Goal: Transaction & Acquisition: Purchase product/service

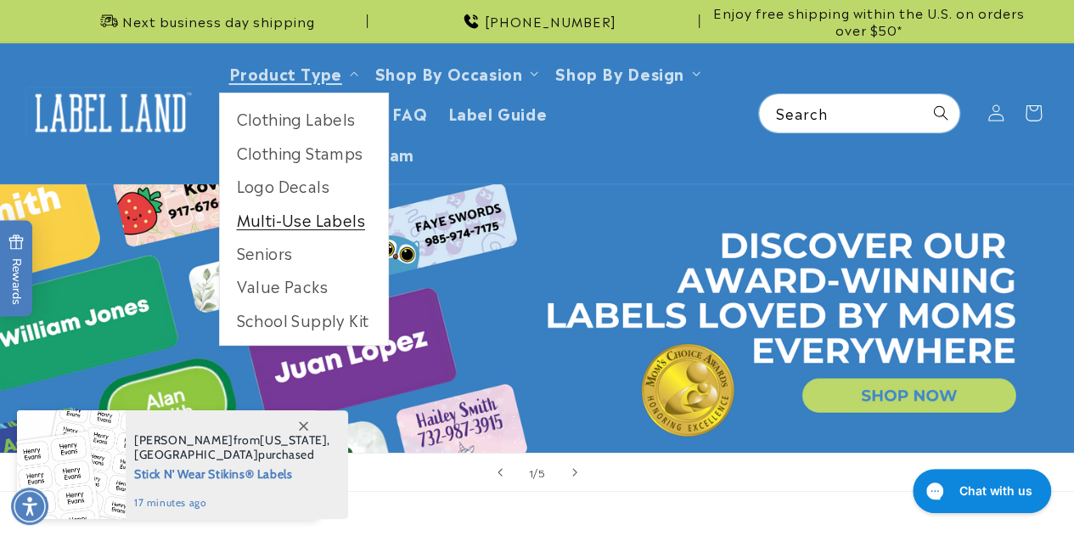
click at [280, 225] on link "Multi-Use Labels" at bounding box center [304, 219] width 168 height 33
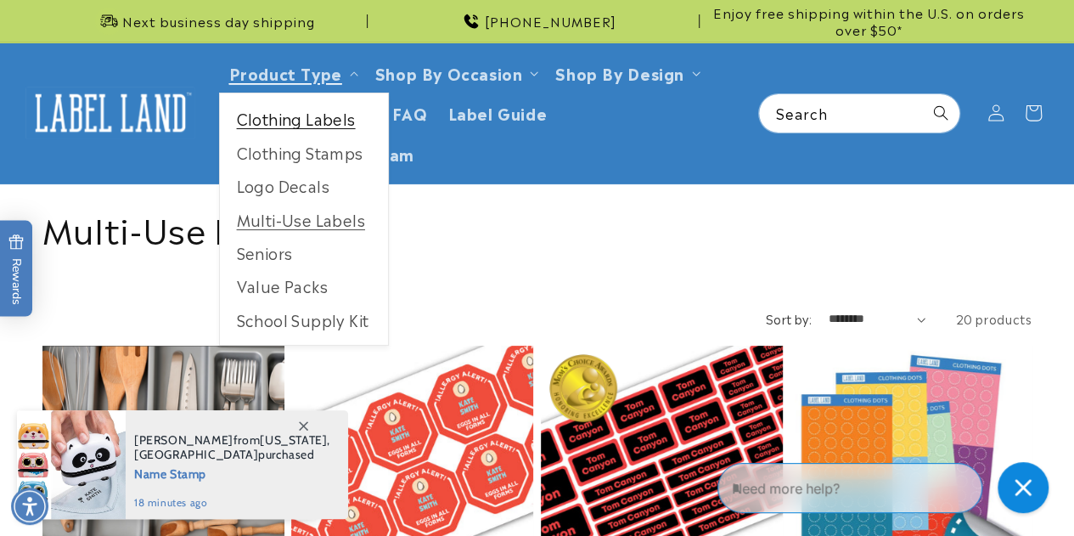
click at [310, 111] on link "Clothing Labels" at bounding box center [304, 118] width 168 height 33
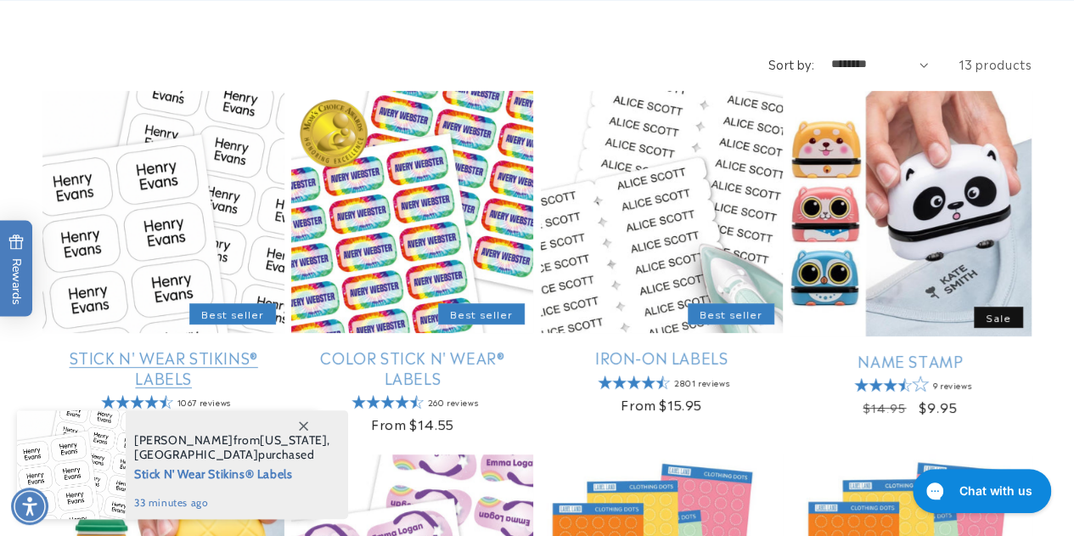
click at [183, 347] on link "Stick N' Wear Stikins® Labels" at bounding box center [163, 367] width 242 height 40
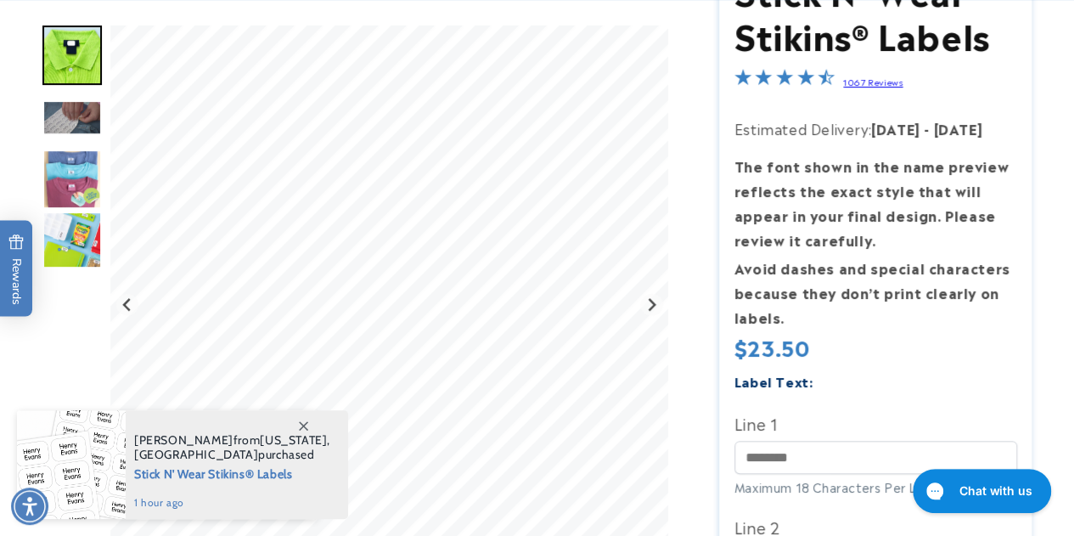
click at [68, 110] on img "Go to slide 3" at bounding box center [71, 116] width 59 height 35
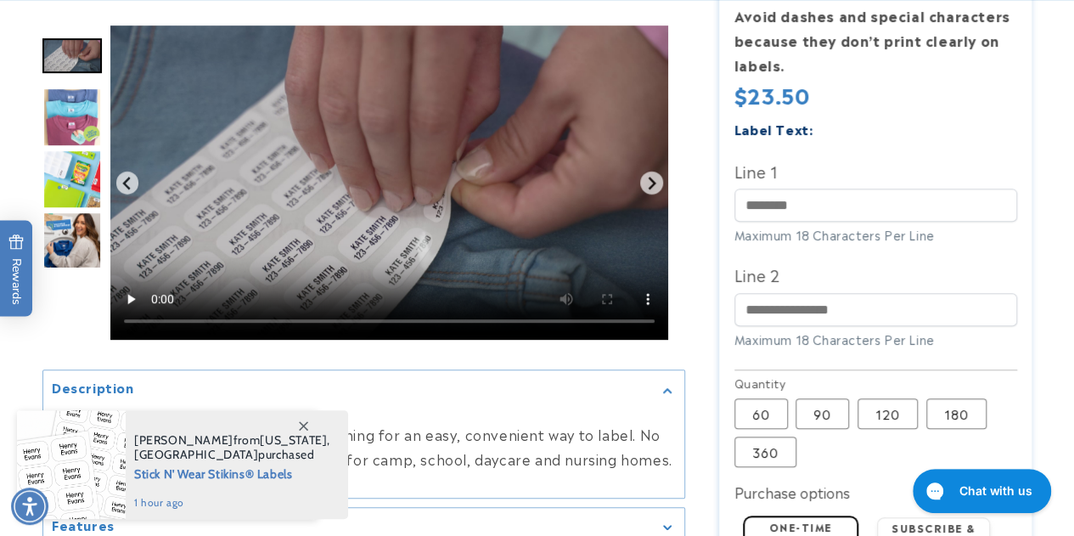
scroll to position [510, 0]
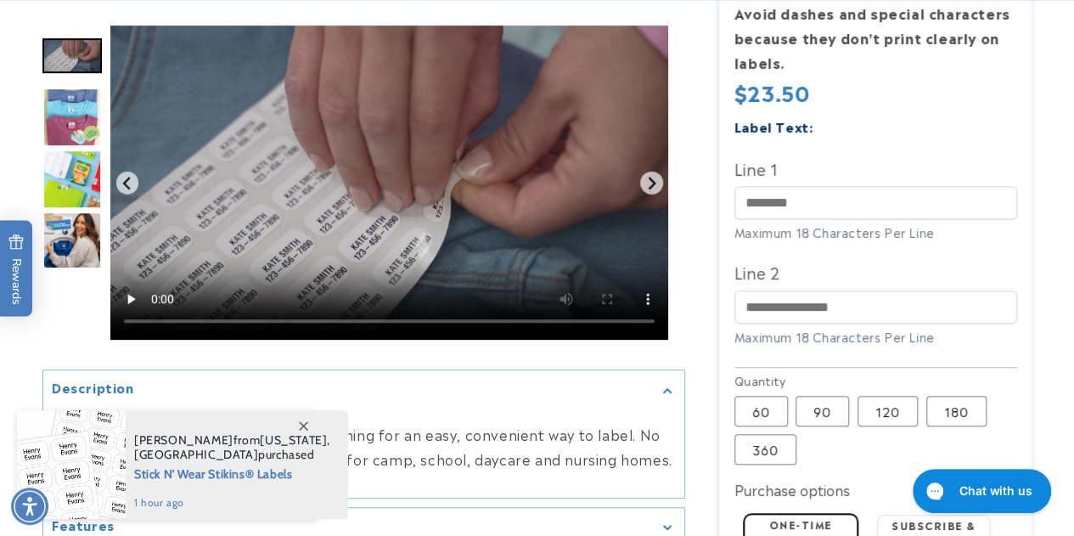
click at [71, 220] on img "Go to slide 6" at bounding box center [71, 240] width 59 height 59
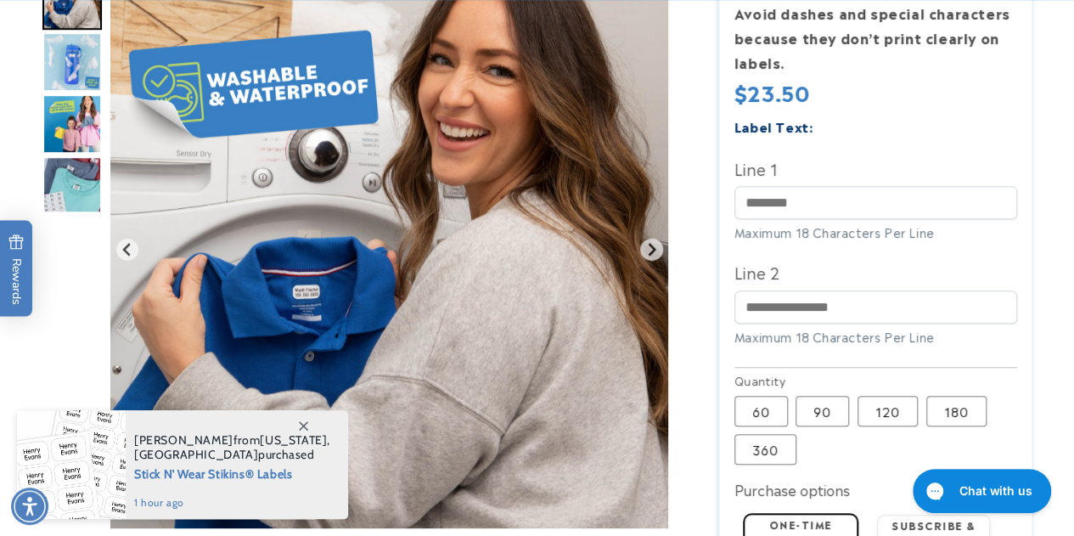
click at [74, 194] on img "Go to slide 9" at bounding box center [71, 185] width 59 height 59
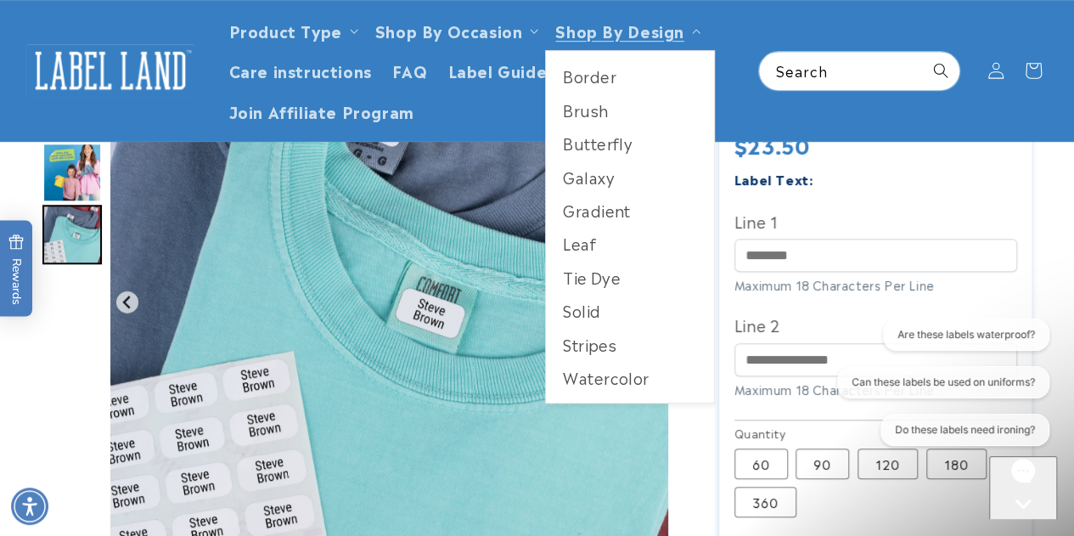
scroll to position [255, 0]
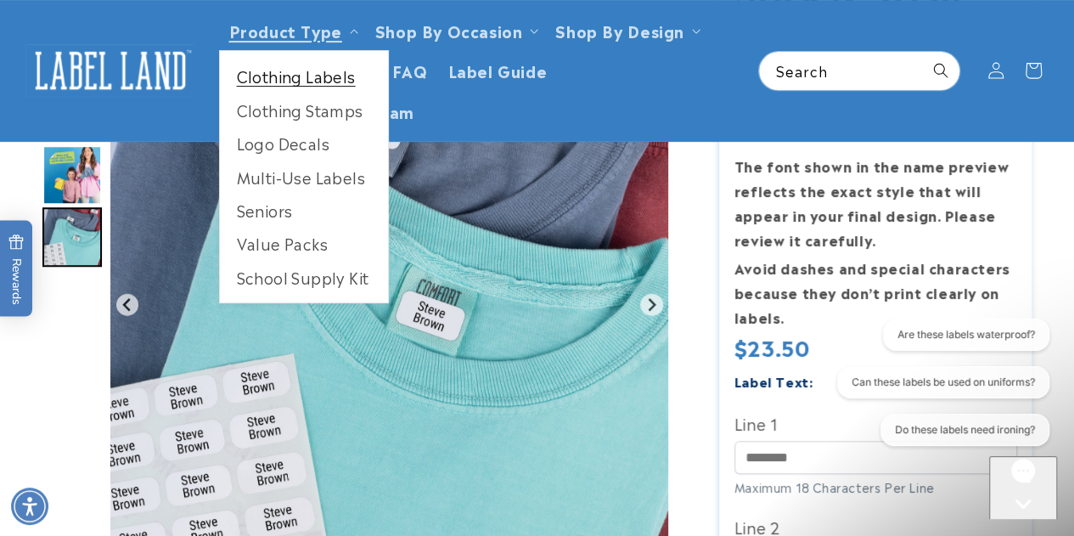
click at [318, 76] on link "Clothing Labels" at bounding box center [304, 75] width 168 height 33
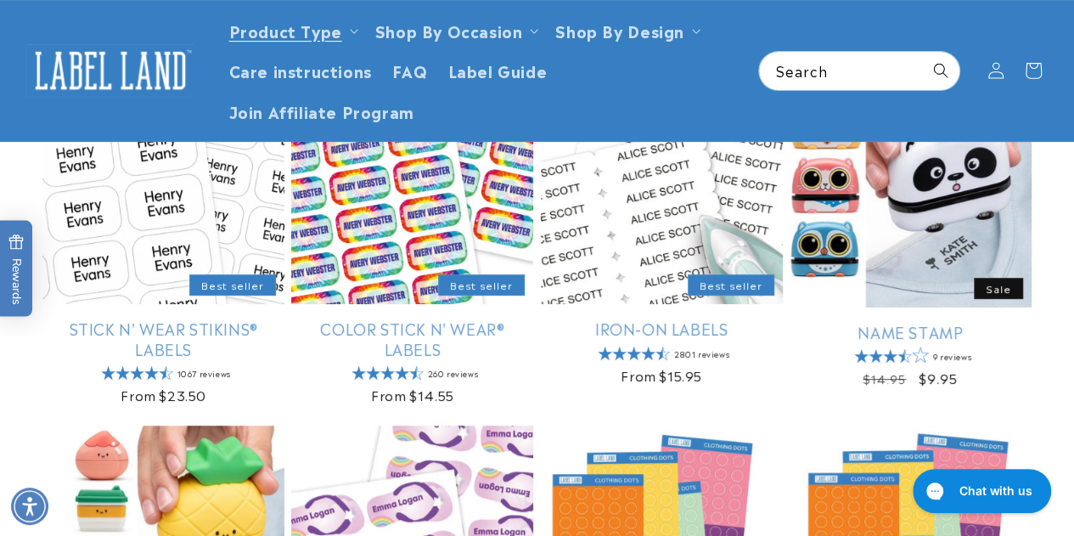
scroll to position [82, 0]
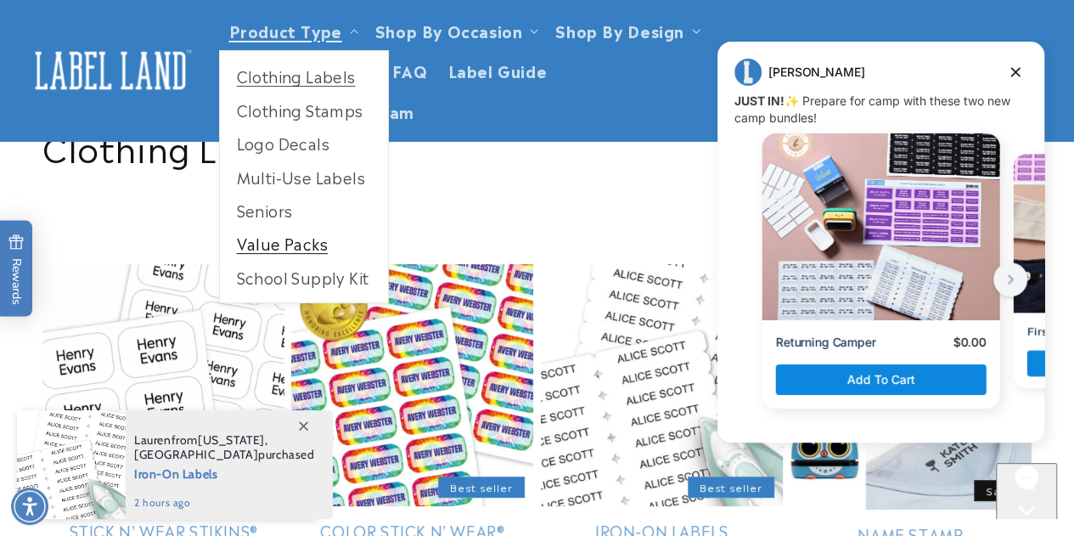
click at [304, 247] on link "Value Packs" at bounding box center [304, 243] width 168 height 33
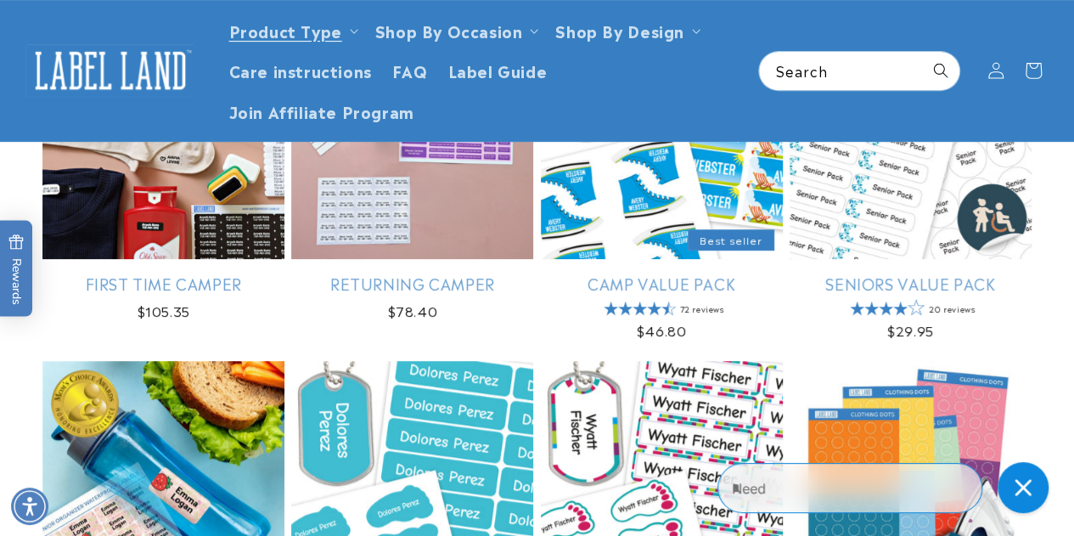
scroll to position [85, 0]
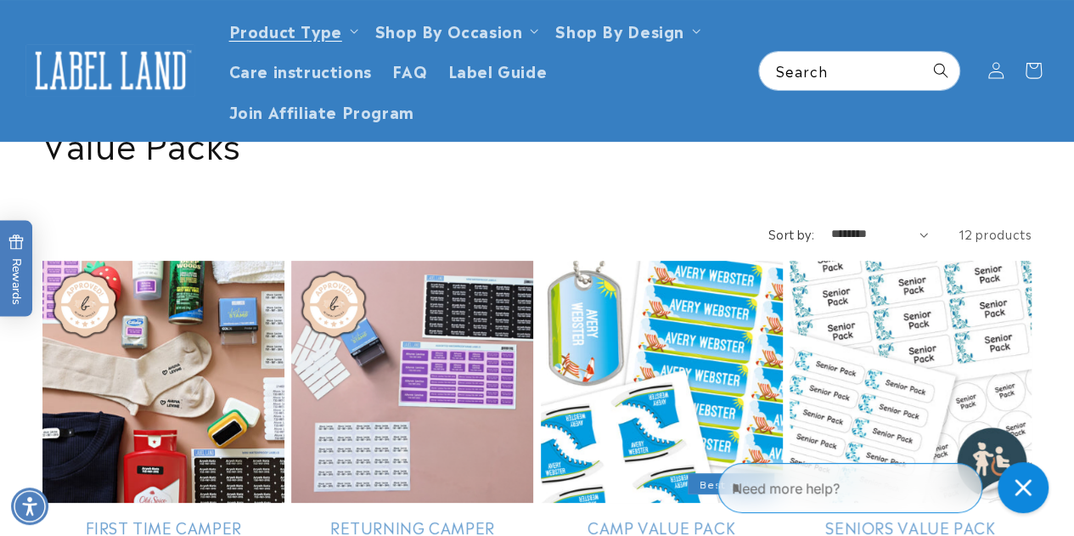
click at [404, 517] on link "Returning Camper" at bounding box center [412, 527] width 242 height 20
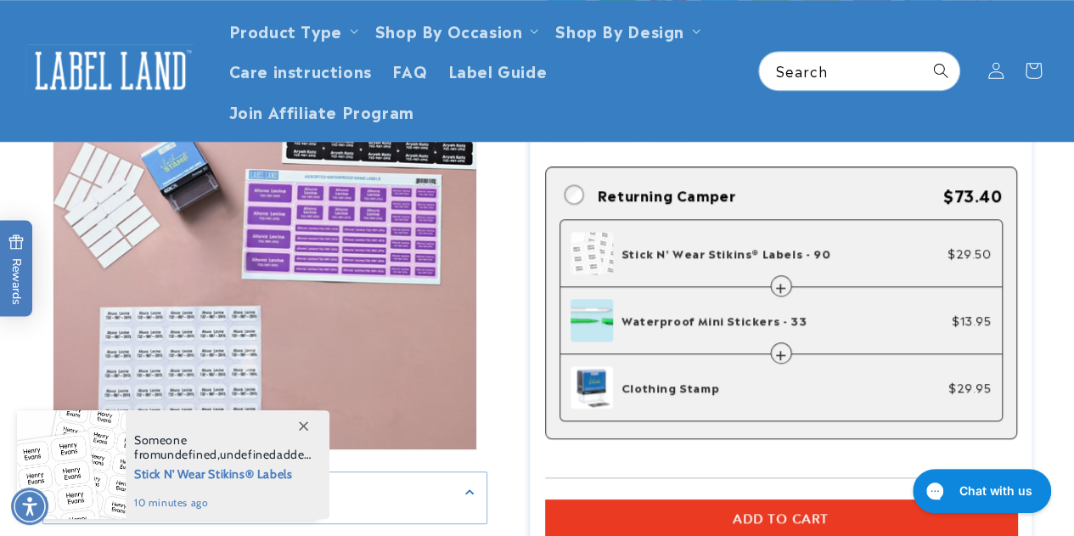
scroll to position [340, 0]
